Goal: Obtain resource: Download file/media

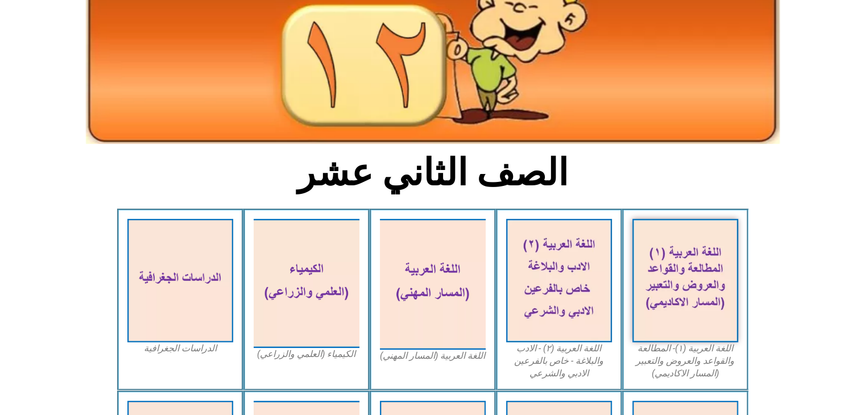
scroll to position [199, 0]
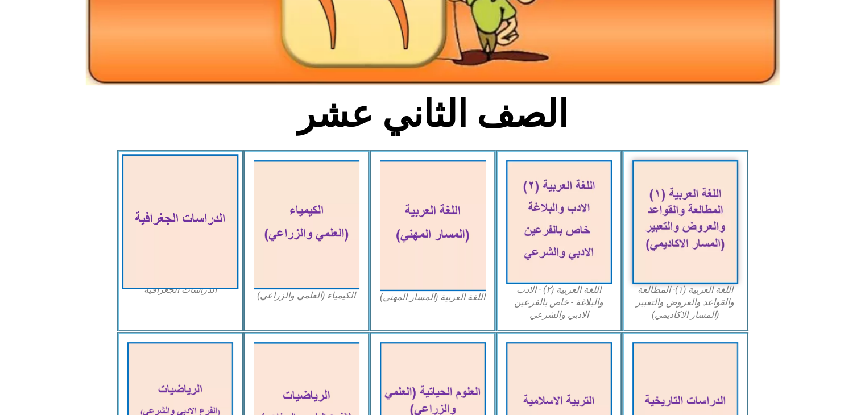
drag, startPoint x: 211, startPoint y: 198, endPoint x: 165, endPoint y: 289, distance: 102.2
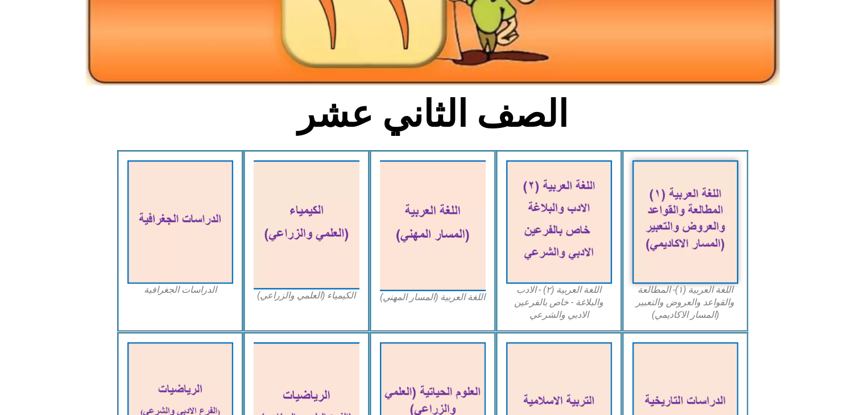
drag, startPoint x: 165, startPoint y: 289, endPoint x: 61, endPoint y: 233, distance: 118.6
click at [61, 233] on icon at bounding box center [431, 193] width 865 height 86
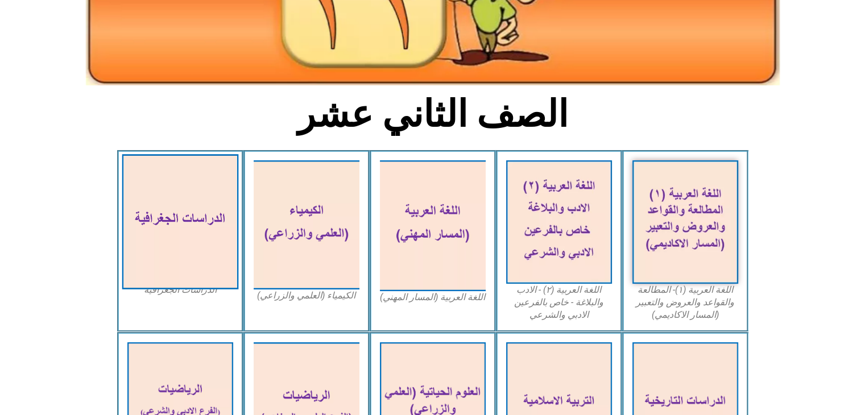
click at [181, 240] on img at bounding box center [180, 221] width 117 height 135
click at [185, 236] on img at bounding box center [180, 221] width 117 height 135
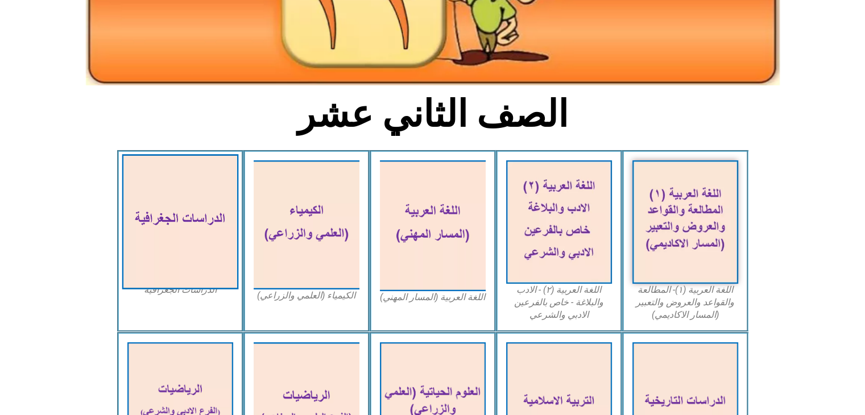
click at [185, 236] on img at bounding box center [180, 221] width 117 height 135
click at [181, 210] on img at bounding box center [180, 221] width 117 height 135
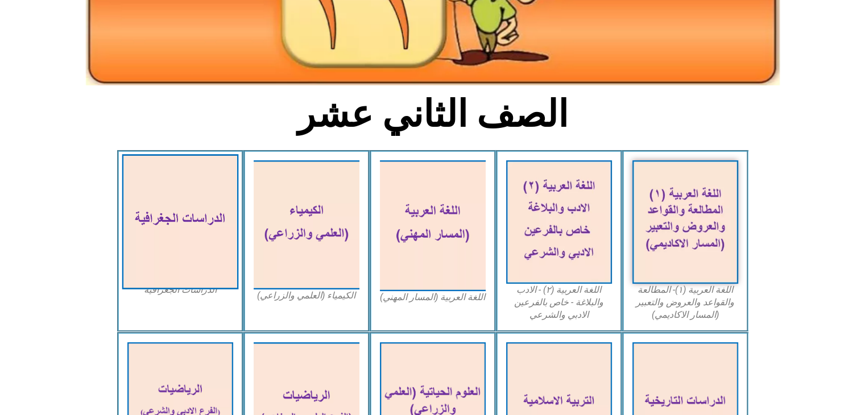
click at [181, 210] on img at bounding box center [180, 221] width 117 height 135
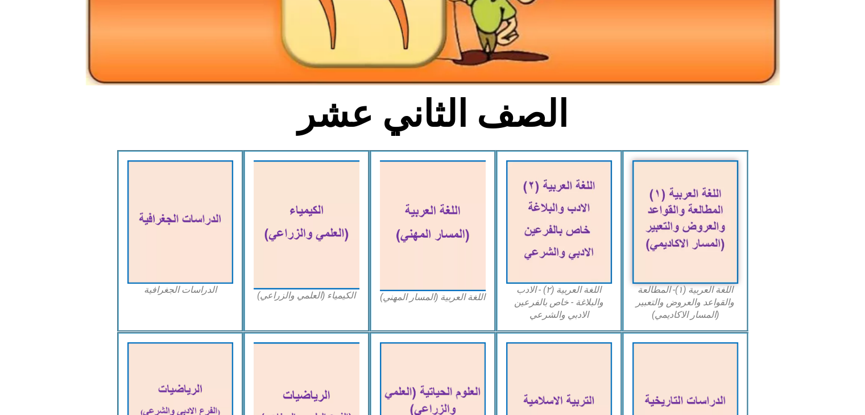
drag, startPoint x: 181, startPoint y: 210, endPoint x: 159, endPoint y: 305, distance: 98.2
click at [159, 305] on div "الدراسات الجغرافية" at bounding box center [180, 240] width 126 height 181
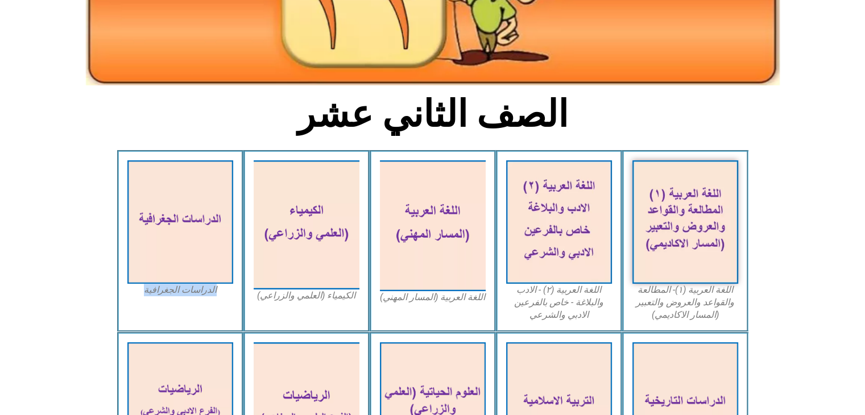
click at [159, 305] on div "الدراسات الجغرافية" at bounding box center [180, 240] width 126 height 181
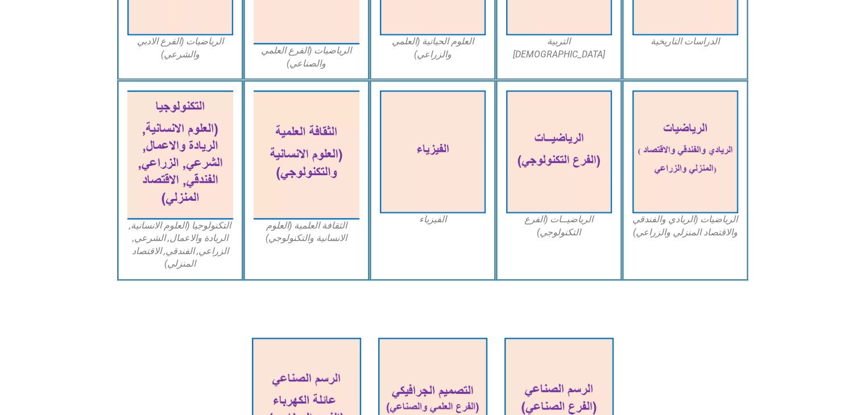
scroll to position [626, 0]
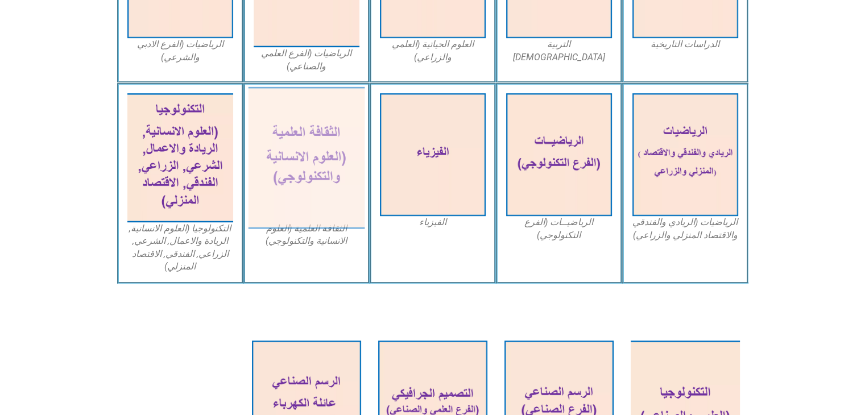
click at [325, 175] on img at bounding box center [306, 158] width 117 height 142
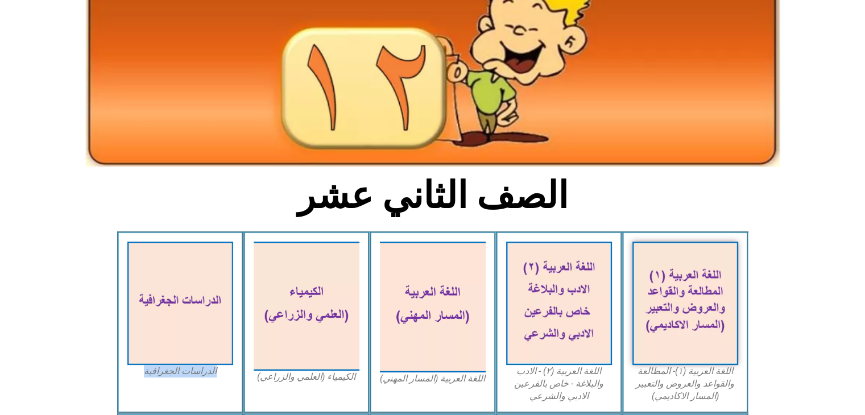
scroll to position [0, 0]
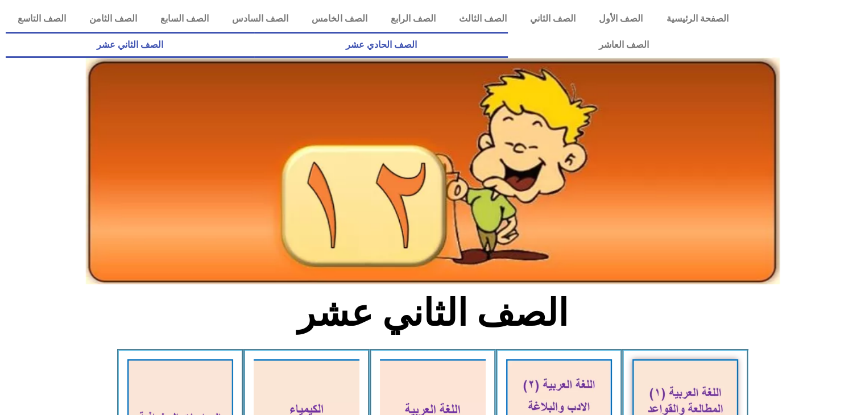
click at [507, 45] on link "الصف الحادي عشر" at bounding box center [380, 45] width 253 height 26
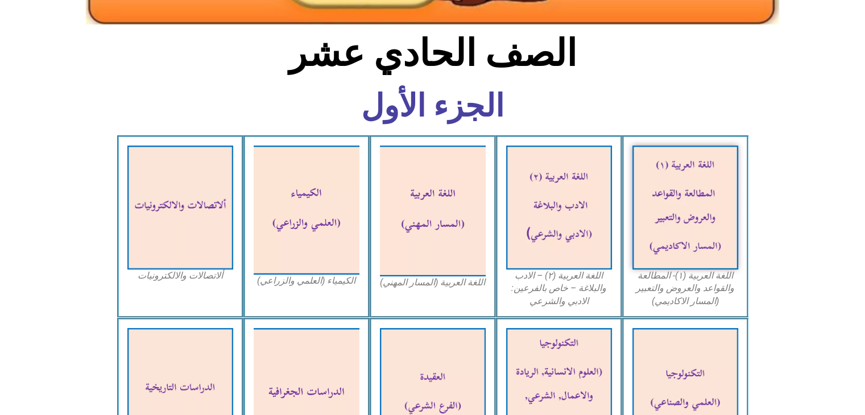
scroll to position [302, 0]
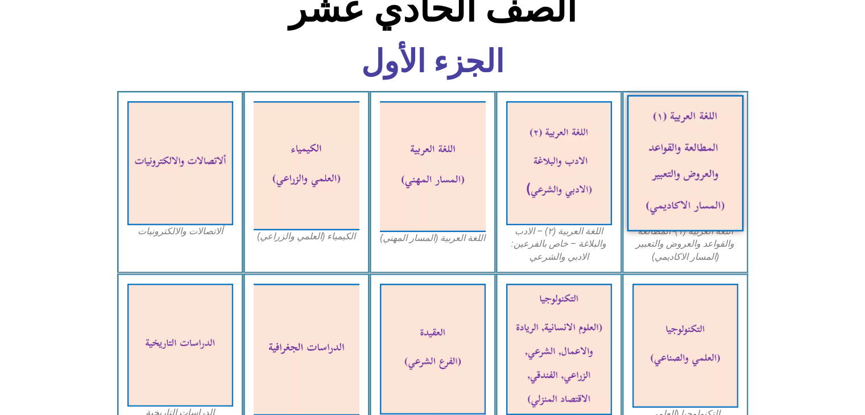
click at [715, 135] on img at bounding box center [685, 163] width 117 height 136
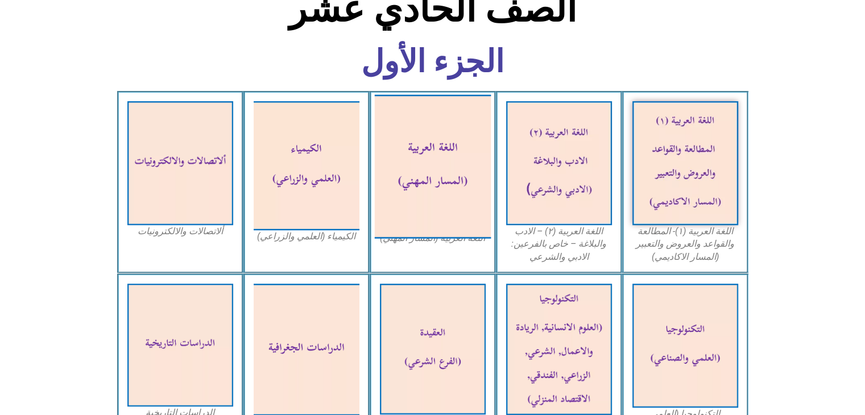
click at [446, 142] on img at bounding box center [432, 166] width 117 height 144
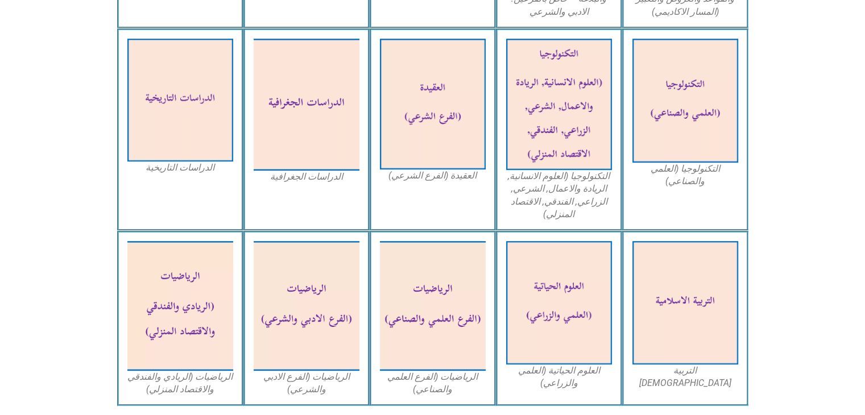
scroll to position [659, 0]
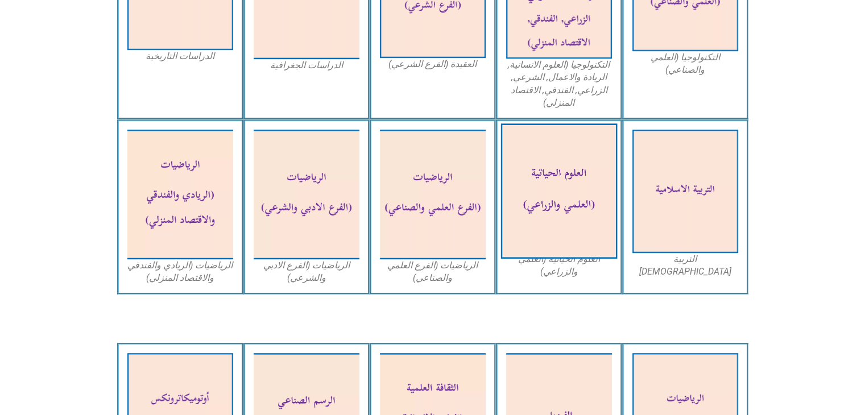
click at [586, 210] on img at bounding box center [558, 191] width 117 height 135
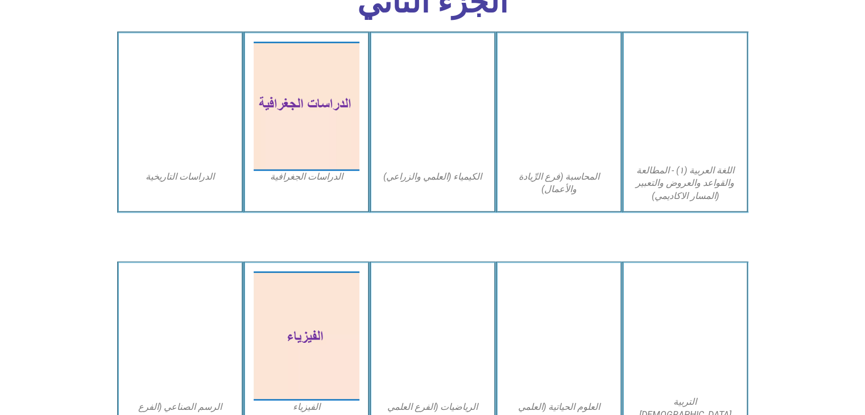
scroll to position [1955, 0]
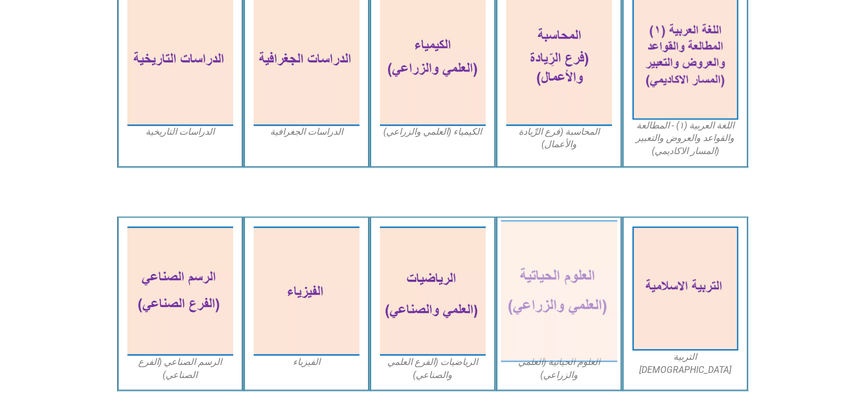
click at [565, 323] on img at bounding box center [558, 291] width 117 height 142
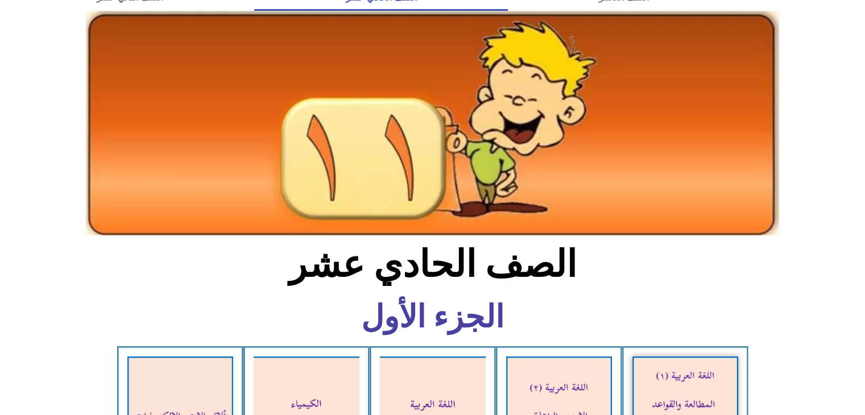
scroll to position [0, 0]
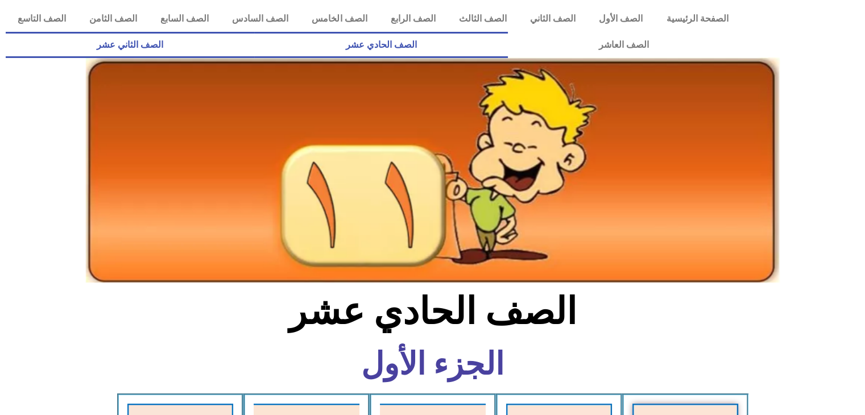
click at [254, 47] on link "الصف الثاني عشر" at bounding box center [130, 45] width 248 height 26
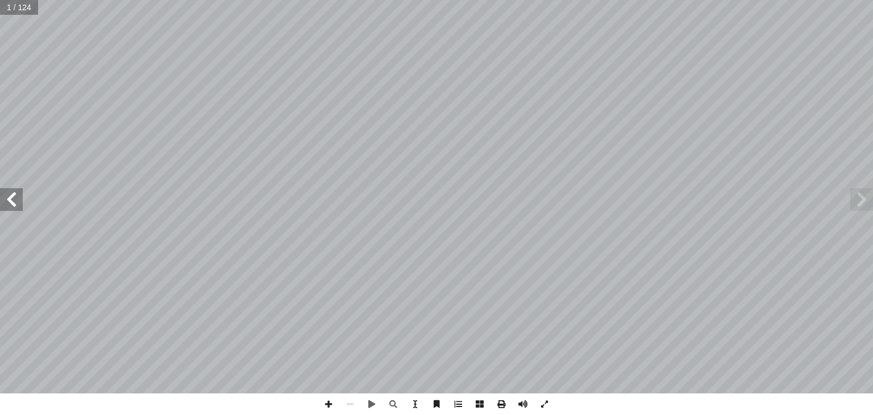
click at [863, 198] on span at bounding box center [862, 199] width 23 height 23
click at [0, 198] on span at bounding box center [11, 199] width 23 height 23
click at [9, 197] on span at bounding box center [11, 199] width 23 height 23
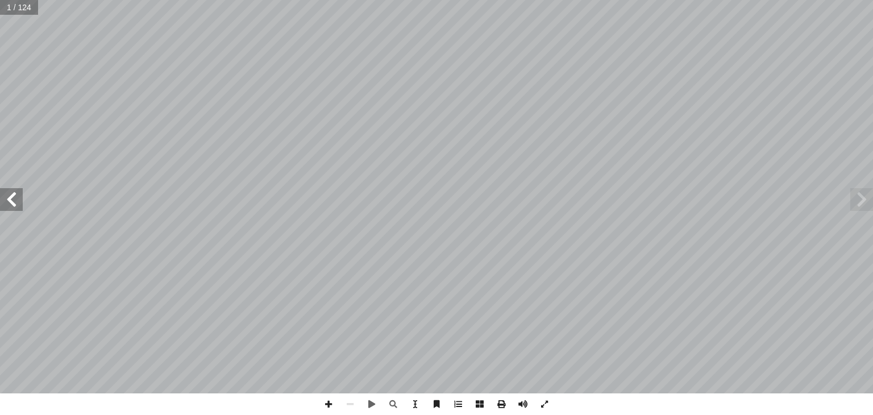
click at [9, 197] on span at bounding box center [11, 199] width 23 height 23
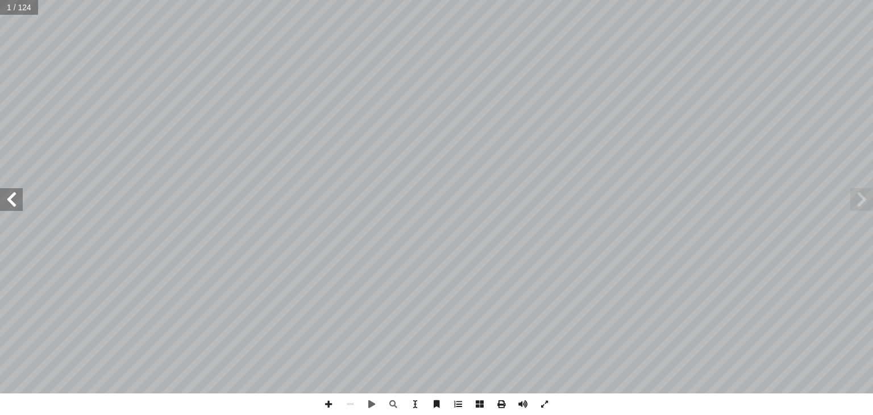
click at [9, 197] on span at bounding box center [11, 199] width 23 height 23
click at [865, 201] on span at bounding box center [862, 199] width 23 height 23
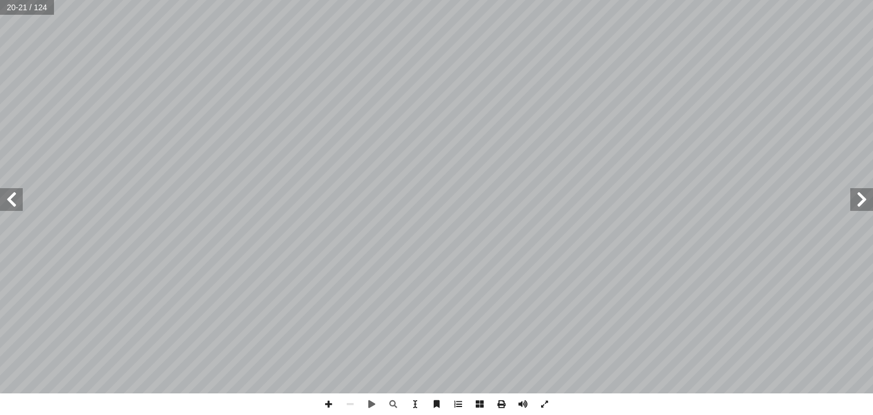
click at [865, 201] on span at bounding box center [862, 199] width 23 height 23
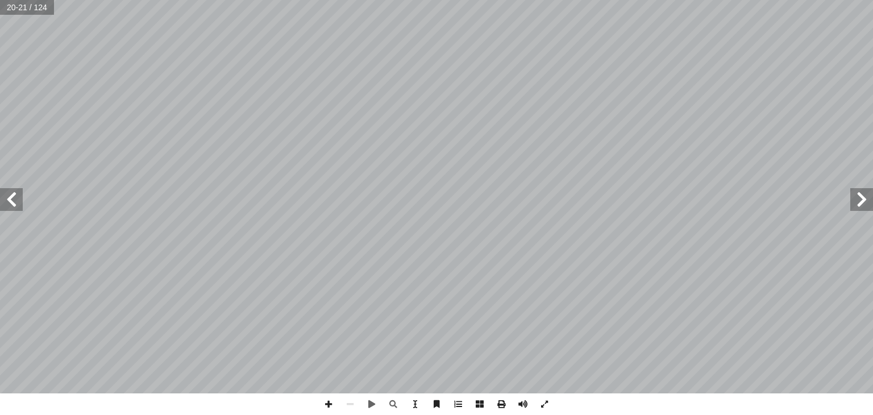
click at [865, 201] on span at bounding box center [862, 199] width 23 height 23
click at [866, 192] on span at bounding box center [862, 199] width 23 height 23
click at [864, 202] on span at bounding box center [862, 199] width 23 height 23
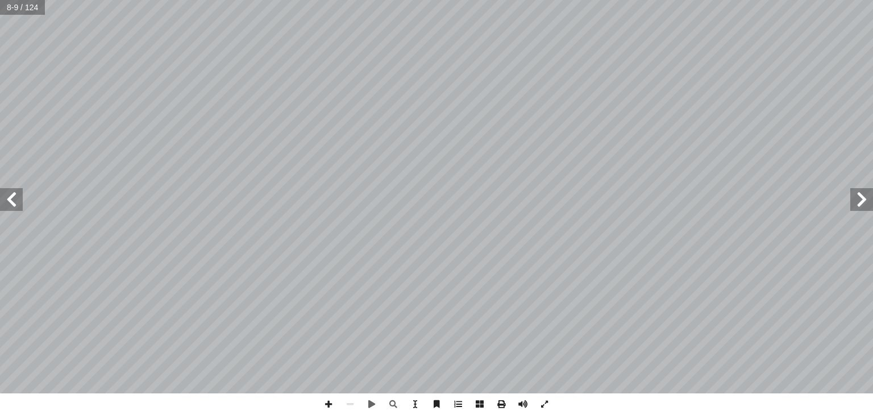
click at [864, 202] on span at bounding box center [862, 199] width 23 height 23
click at [500, 403] on span at bounding box center [502, 404] width 22 height 22
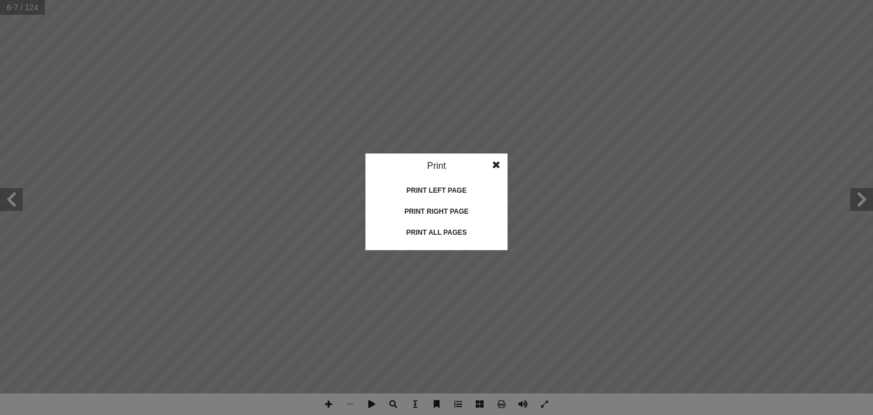
click at [446, 237] on div "Print all pages" at bounding box center [437, 232] width 114 height 18
click at [498, 164] on span at bounding box center [496, 165] width 20 height 23
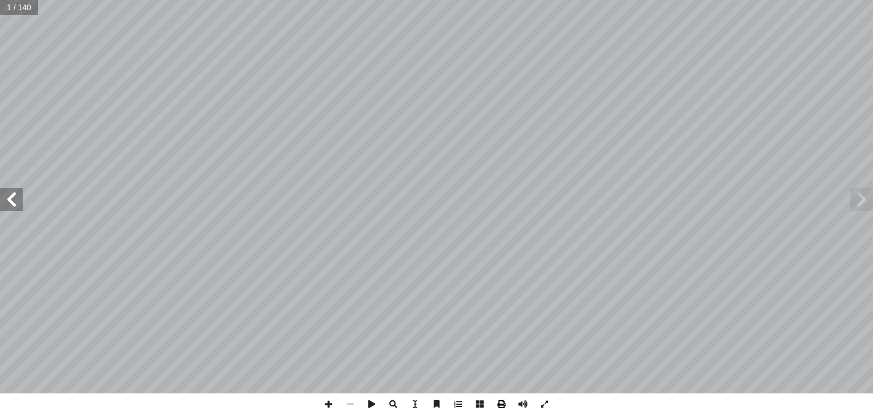
click at [503, 405] on span at bounding box center [502, 404] width 22 height 22
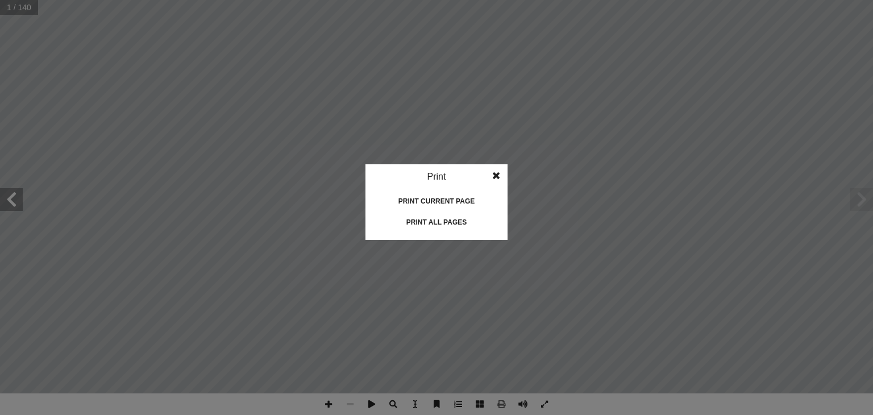
click at [438, 225] on div "Print all pages" at bounding box center [437, 222] width 114 height 18
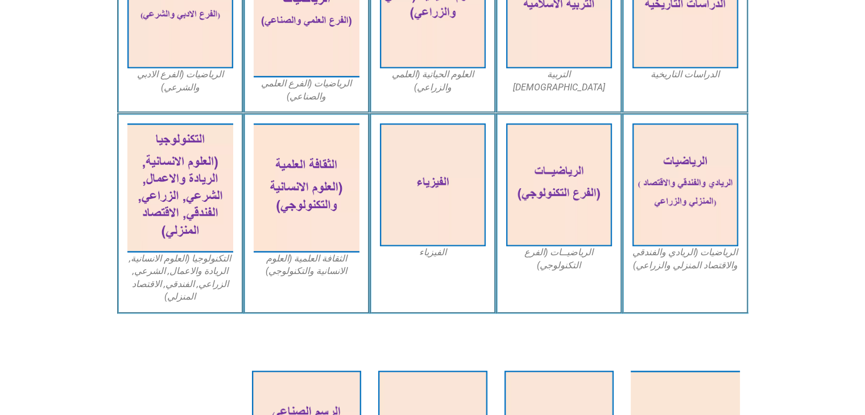
scroll to position [607, 0]
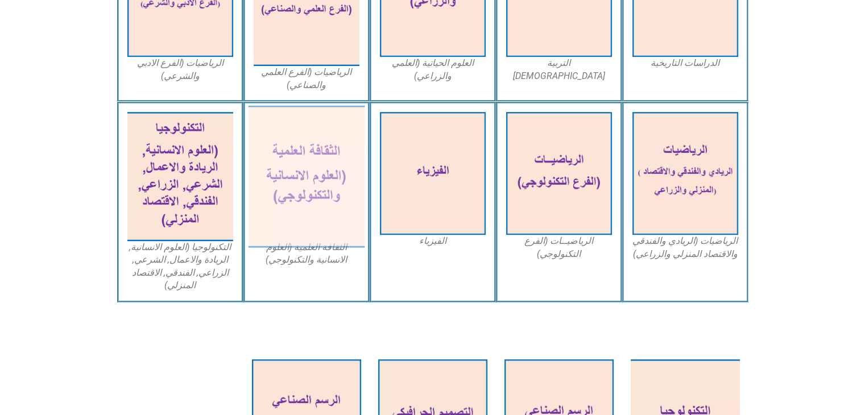
click at [327, 179] on img at bounding box center [306, 177] width 117 height 142
click at [314, 230] on img at bounding box center [306, 177] width 117 height 142
drag, startPoint x: 314, startPoint y: 230, endPoint x: 321, endPoint y: 227, distance: 6.9
click at [321, 227] on img at bounding box center [306, 177] width 117 height 142
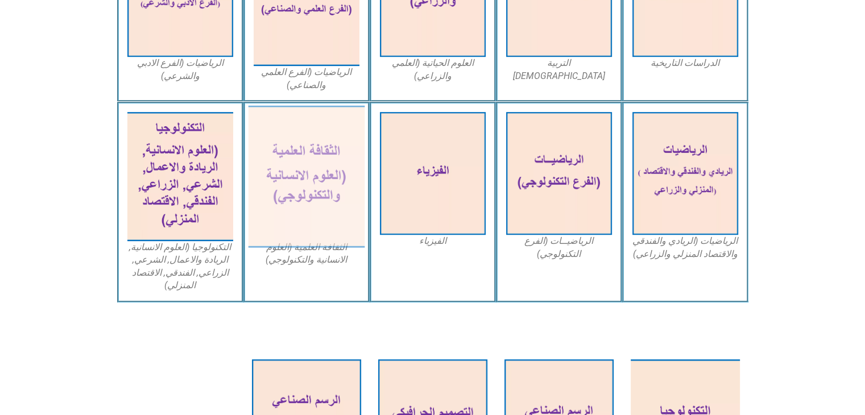
click at [321, 227] on img at bounding box center [306, 177] width 117 height 142
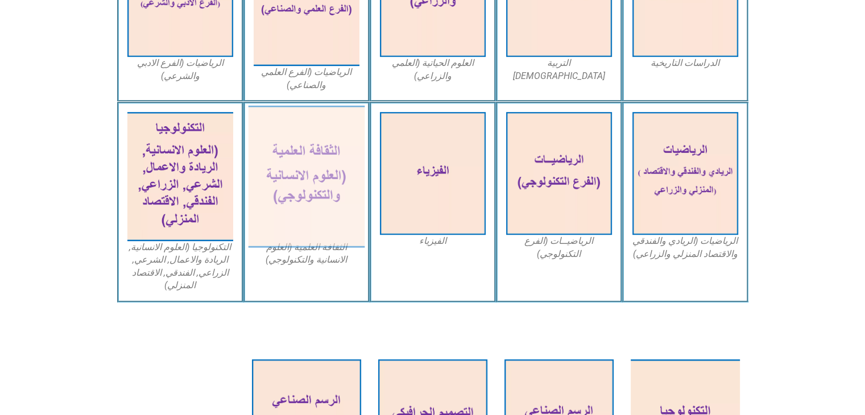
click at [321, 227] on img at bounding box center [306, 177] width 117 height 142
click at [278, 200] on img at bounding box center [306, 177] width 117 height 142
